Goal: Transaction & Acquisition: Purchase product/service

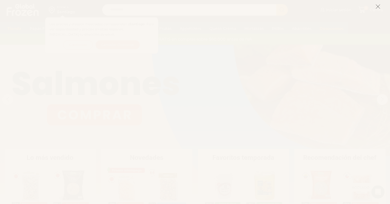
drag, startPoint x: 378, startPoint y: 8, endPoint x: 385, endPoint y: 0, distance: 10.3
click at [378, 8] on icon at bounding box center [378, 6] width 5 height 5
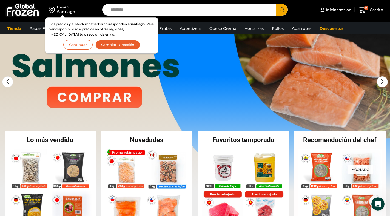
scroll to position [6, 0]
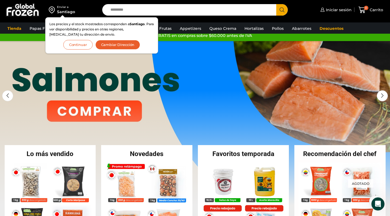
click at [126, 11] on input "Search input" at bounding box center [191, 10] width 166 height 12
type input "*******"
click at [276, 4] on button "Search" at bounding box center [282, 10] width 12 height 12
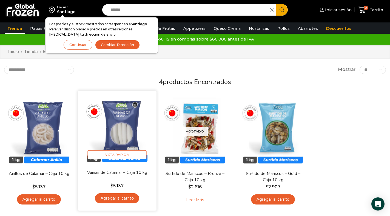
click at [125, 123] on img at bounding box center [117, 130] width 70 height 70
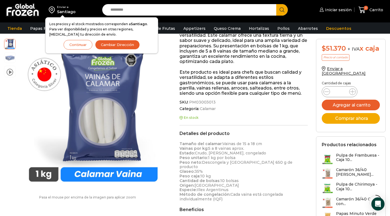
scroll to position [99, 0]
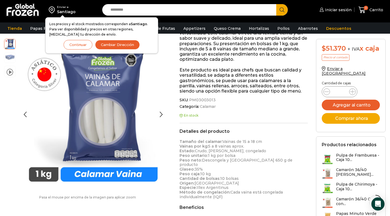
click at [7, 59] on img at bounding box center [9, 57] width 11 height 11
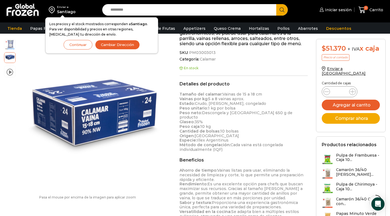
scroll to position [141, 0]
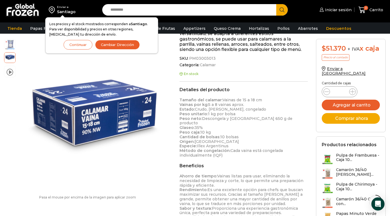
drag, startPoint x: 80, startPoint y: 43, endPoint x: 82, endPoint y: 45, distance: 3.1
click at [80, 44] on button "Continuar" at bounding box center [78, 45] width 29 height 10
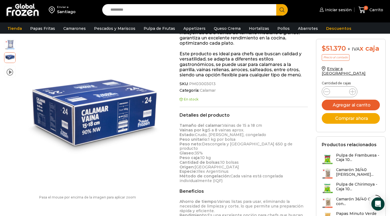
scroll to position [117, 0]
